Goal: Obtain resource: Obtain resource

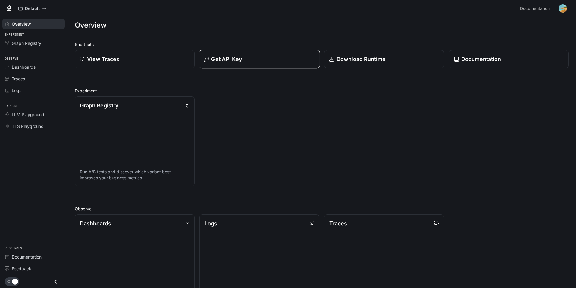
click at [264, 63] on div "Get API Key" at bounding box center [259, 59] width 111 height 8
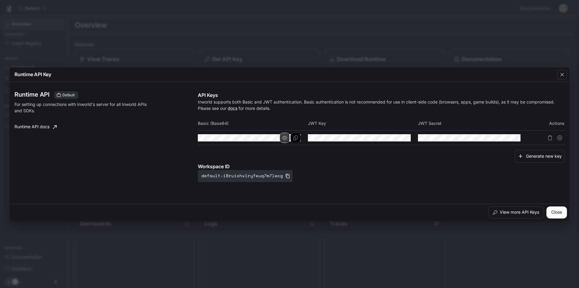
click at [285, 137] on icon "button" at bounding box center [284, 138] width 5 height 5
click at [293, 139] on icon "Copy Basic (Base64)" at bounding box center [295, 138] width 5 height 5
click at [392, 138] on icon "button" at bounding box center [394, 138] width 5 height 4
click at [404, 142] on button "Copy Key" at bounding box center [405, 138] width 10 height 10
click at [127, 181] on div "Runtime API Default For setting up connections with Inworld's server for all In…" at bounding box center [105, 137] width 183 height 91
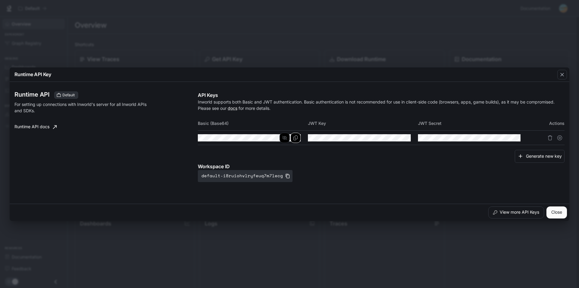
click at [555, 209] on button "Close" at bounding box center [556, 213] width 20 height 12
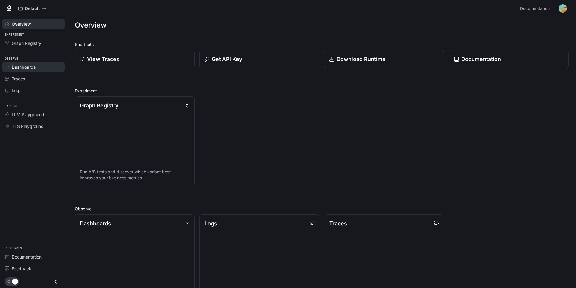
click at [22, 72] on link "Dashboards" at bounding box center [33, 67] width 62 height 11
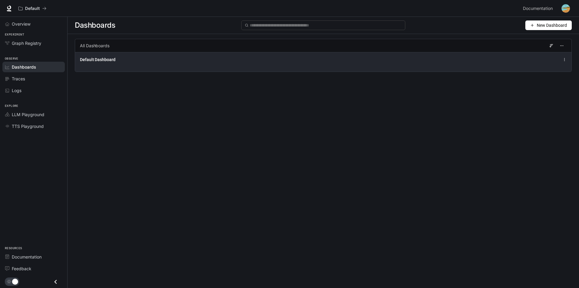
click at [125, 57] on div "Default Dashboard" at bounding box center [222, 60] width 284 height 6
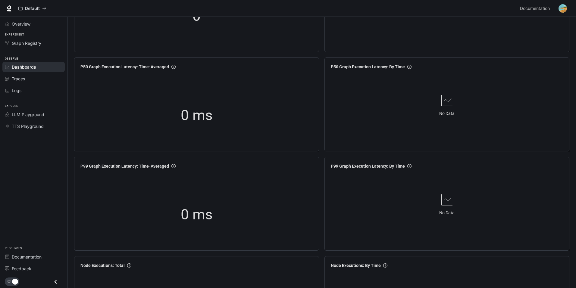
scroll to position [90, 0]
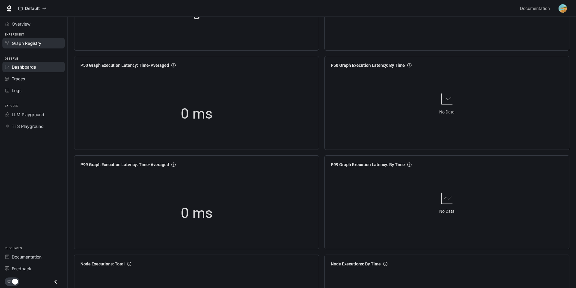
click at [27, 45] on span "Graph Registry" at bounding box center [27, 43] width 30 height 6
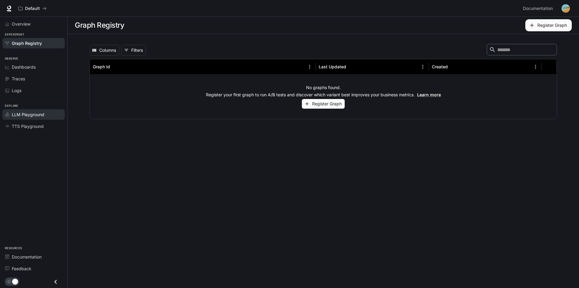
click at [27, 112] on span "LLM Playground" at bounding box center [28, 115] width 33 height 6
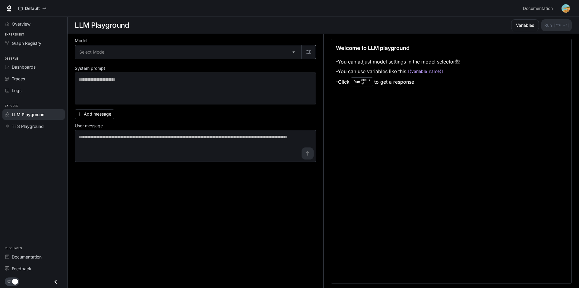
click at [121, 57] on body "Skip to main content Default Documentation Documentation Portal Overview Experi…" at bounding box center [289, 144] width 579 height 289
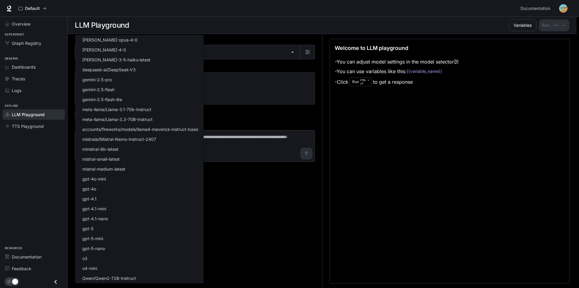
click at [281, 206] on div at bounding box center [289, 144] width 579 height 288
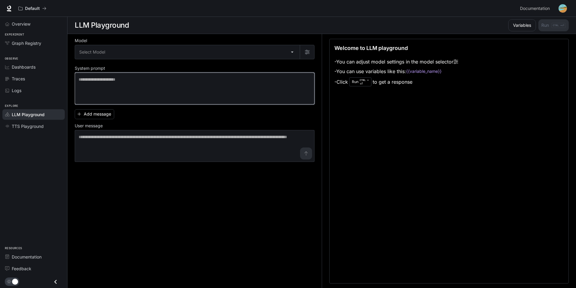
click at [140, 94] on textarea at bounding box center [195, 89] width 232 height 24
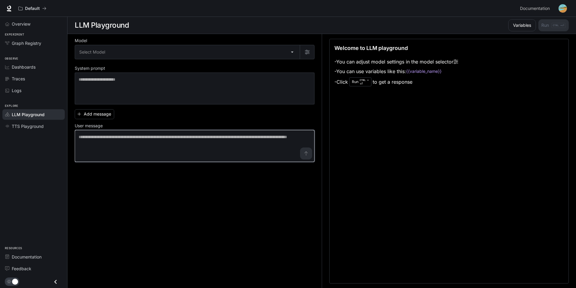
click at [121, 143] on textarea at bounding box center [195, 146] width 232 height 24
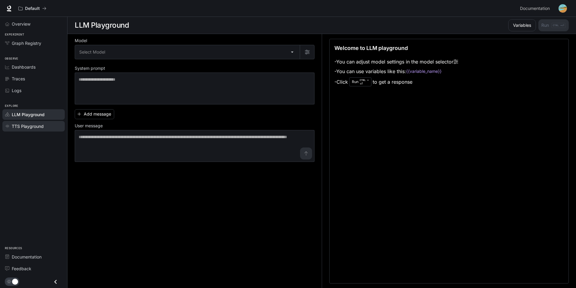
click at [27, 131] on link "TTS Playground" at bounding box center [33, 126] width 62 height 11
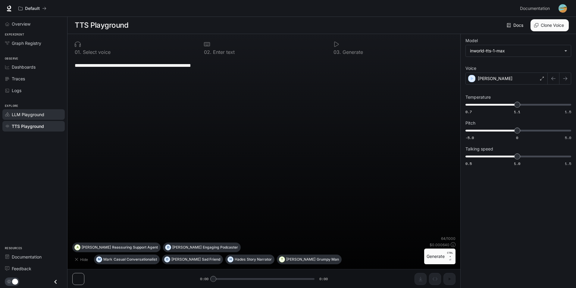
click at [39, 113] on span "LLM Playground" at bounding box center [28, 115] width 33 height 6
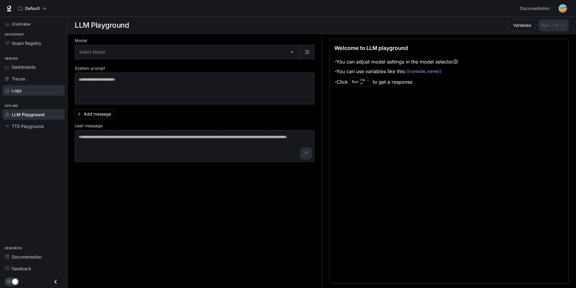
click at [23, 92] on div "Logs" at bounding box center [37, 90] width 50 height 6
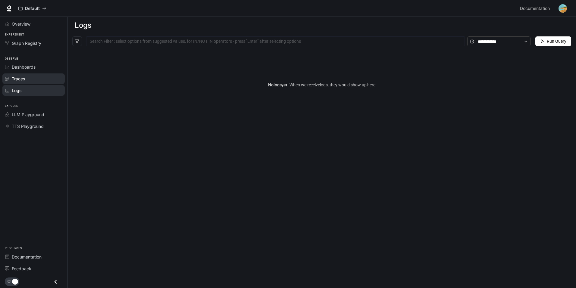
click at [25, 83] on link "Traces" at bounding box center [33, 79] width 62 height 11
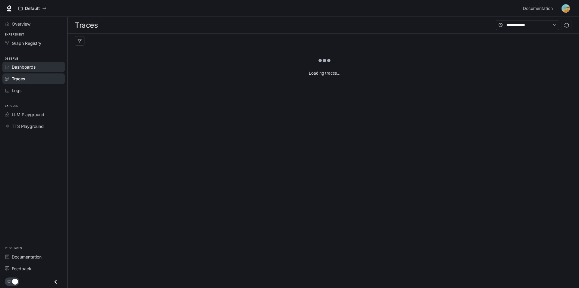
click at [22, 64] on span "Dashboards" at bounding box center [24, 67] width 24 height 6
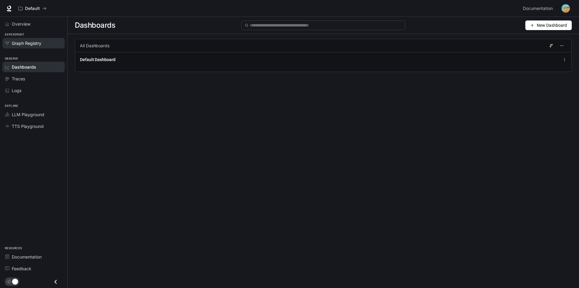
click at [17, 45] on span "Graph Registry" at bounding box center [27, 43] width 30 height 6
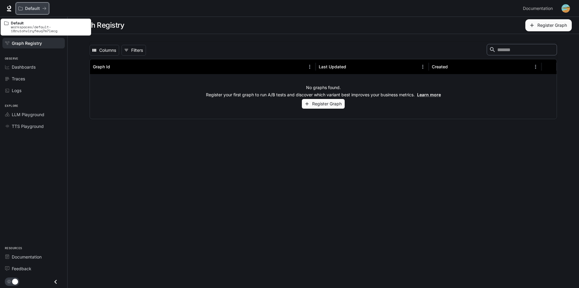
click at [29, 9] on p "Default" at bounding box center [32, 8] width 15 height 5
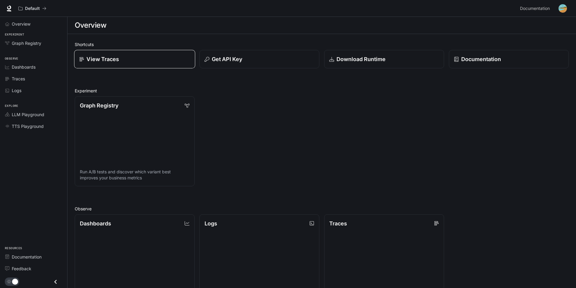
click at [141, 60] on div "View Traces" at bounding box center [134, 59] width 111 height 8
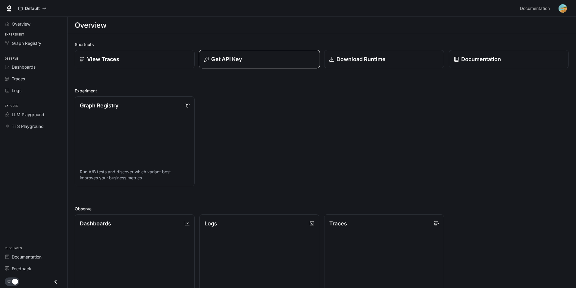
click at [244, 60] on div "Get API Key" at bounding box center [259, 59] width 111 height 8
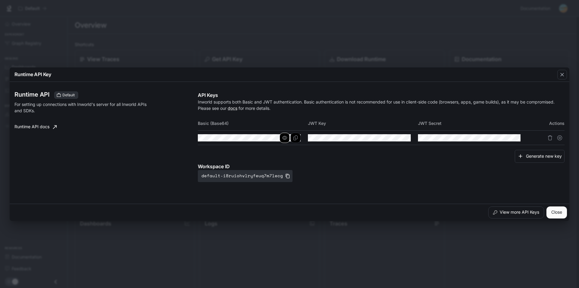
click at [284, 138] on icon "button" at bounding box center [284, 138] width 5 height 5
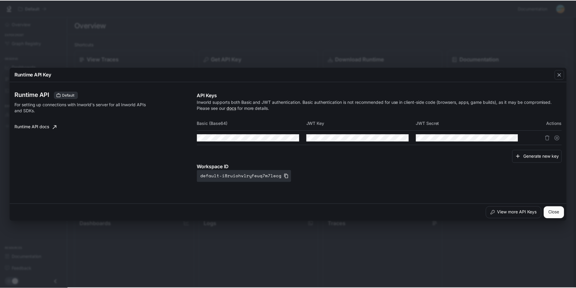
scroll to position [0, 287]
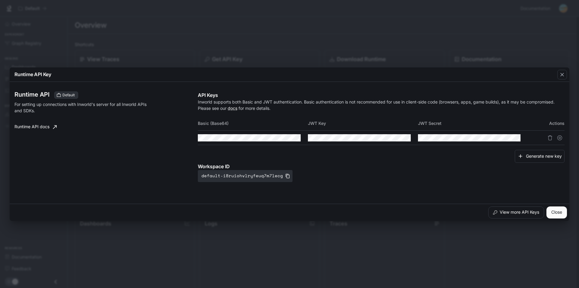
click at [305, 138] on td at bounding box center [253, 138] width 110 height 14
click at [295, 141] on button "Copy Basic (Base64)" at bounding box center [295, 138] width 10 height 10
click at [240, 174] on button "default-i8ruiohvlryfeuq7m7lecg" at bounding box center [245, 176] width 95 height 12
click at [293, 137] on icon "Copy Basic (Base64)" at bounding box center [295, 138] width 4 height 5
click at [149, 196] on div "Runtime API Default For setting up connections with Inworld's server for all In…" at bounding box center [289, 142] width 550 height 117
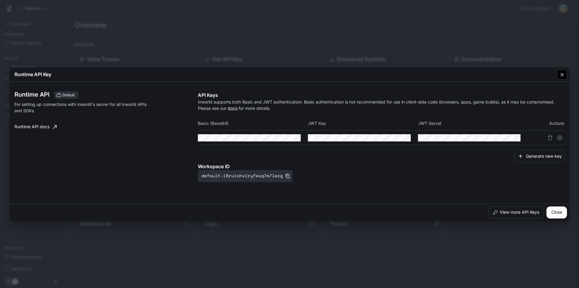
click at [561, 76] on icon "button" at bounding box center [562, 75] width 6 height 6
